Goal: Information Seeking & Learning: Learn about a topic

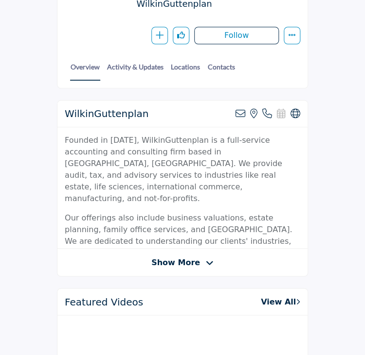
scroll to position [192, 0]
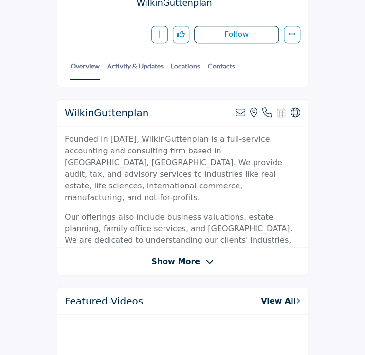
click at [197, 256] on span "Show More" at bounding box center [182, 262] width 62 height 12
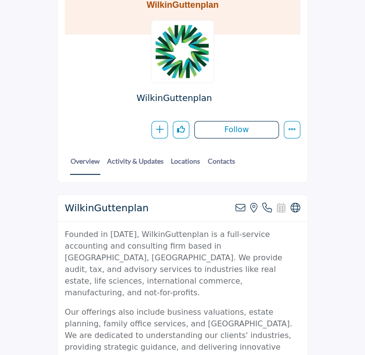
scroll to position [101, 0]
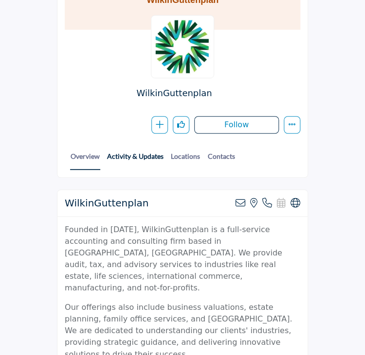
click at [147, 162] on link "Activity & Updates" at bounding box center [134, 160] width 57 height 18
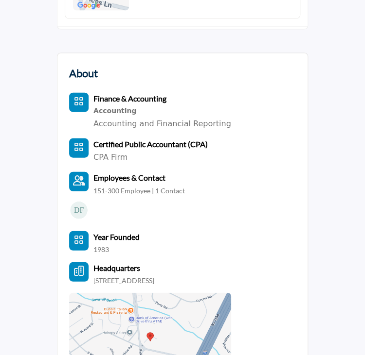
scroll to position [1435, 0]
